Goal: Complete application form

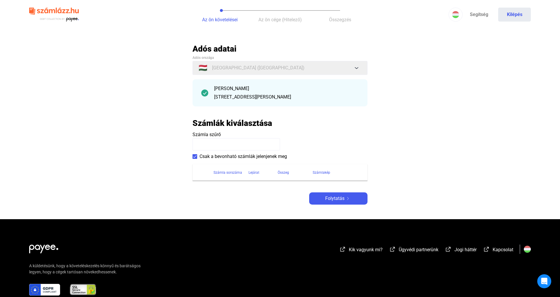
click at [346, 209] on main "Automatikusan mentve Adós adatai Adós országa 🇭🇺 [GEOGRAPHIC_DATA] ([GEOGRAPHIC…" at bounding box center [280, 132] width 560 height 176
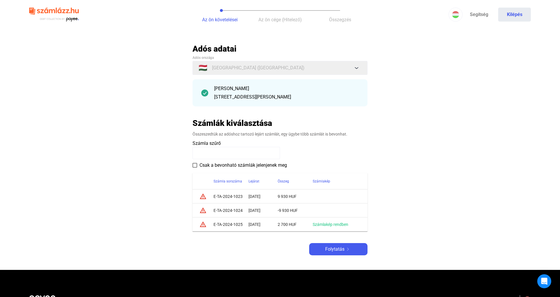
click at [346, 208] on td at bounding box center [340, 211] width 55 height 14
click at [234, 166] on span "Csak a bevonható számlák jelenjenek meg" at bounding box center [244, 165] width 88 height 7
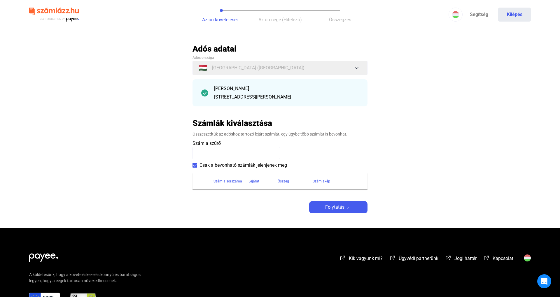
click at [234, 166] on span "Csak a bevonható számlák jelenjenek meg" at bounding box center [244, 165] width 88 height 7
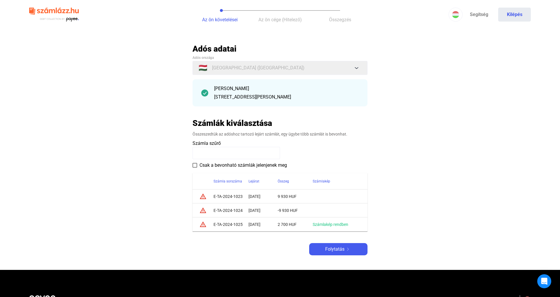
click at [234, 166] on span "Csak a bevonható számlák jelenjenek meg" at bounding box center [244, 165] width 88 height 7
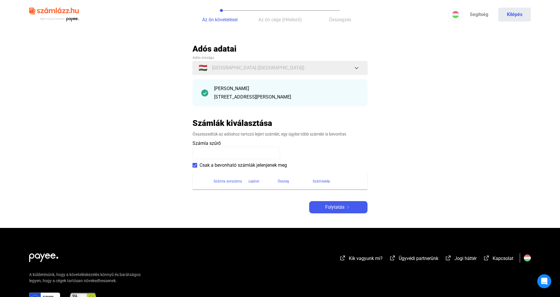
click at [234, 166] on span "Csak a bevonható számlák jelenjenek meg" at bounding box center [244, 165] width 88 height 7
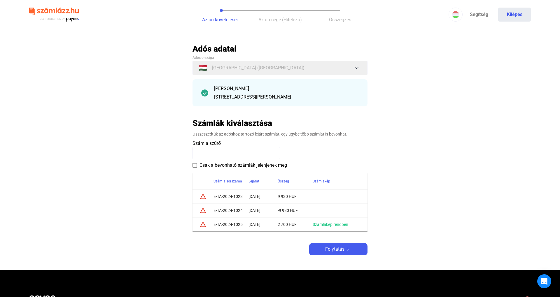
click at [247, 197] on td "E-TA-2024-1023" at bounding box center [231, 197] width 35 height 14
click at [336, 249] on span "Folytatás" at bounding box center [334, 249] width 19 height 7
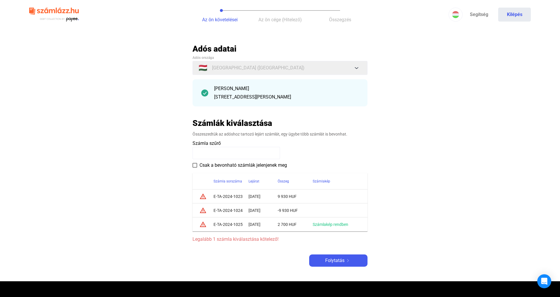
click at [231, 170] on section "Számla sorszáma Lejárat Összeg Számlakép warning_amber E-TA-2024-1023 [DATE] 9 …" at bounding box center [280, 206] width 175 height 74
click at [232, 167] on span "Csak a bevonható számlák jelenjenek meg" at bounding box center [244, 165] width 88 height 7
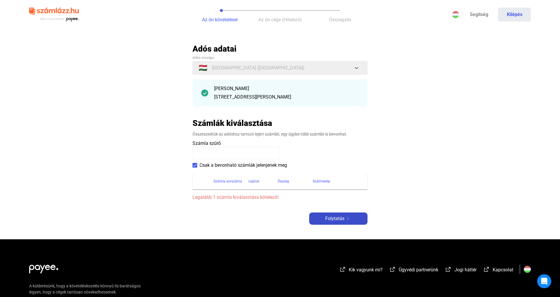
click at [340, 217] on span "Folytatás" at bounding box center [334, 218] width 19 height 7
click at [273, 169] on span "Csak a bevonható számlák jelenjenek meg" at bounding box center [244, 165] width 88 height 7
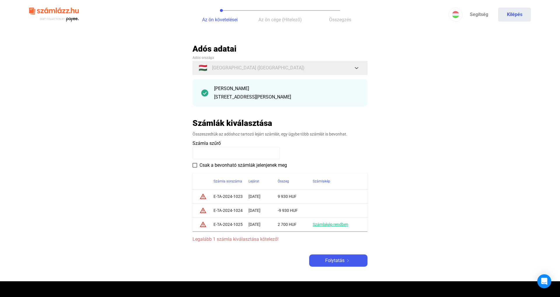
click at [321, 226] on link "Számlakép rendben" at bounding box center [331, 224] width 36 height 5
